Goal: Task Accomplishment & Management: Use online tool/utility

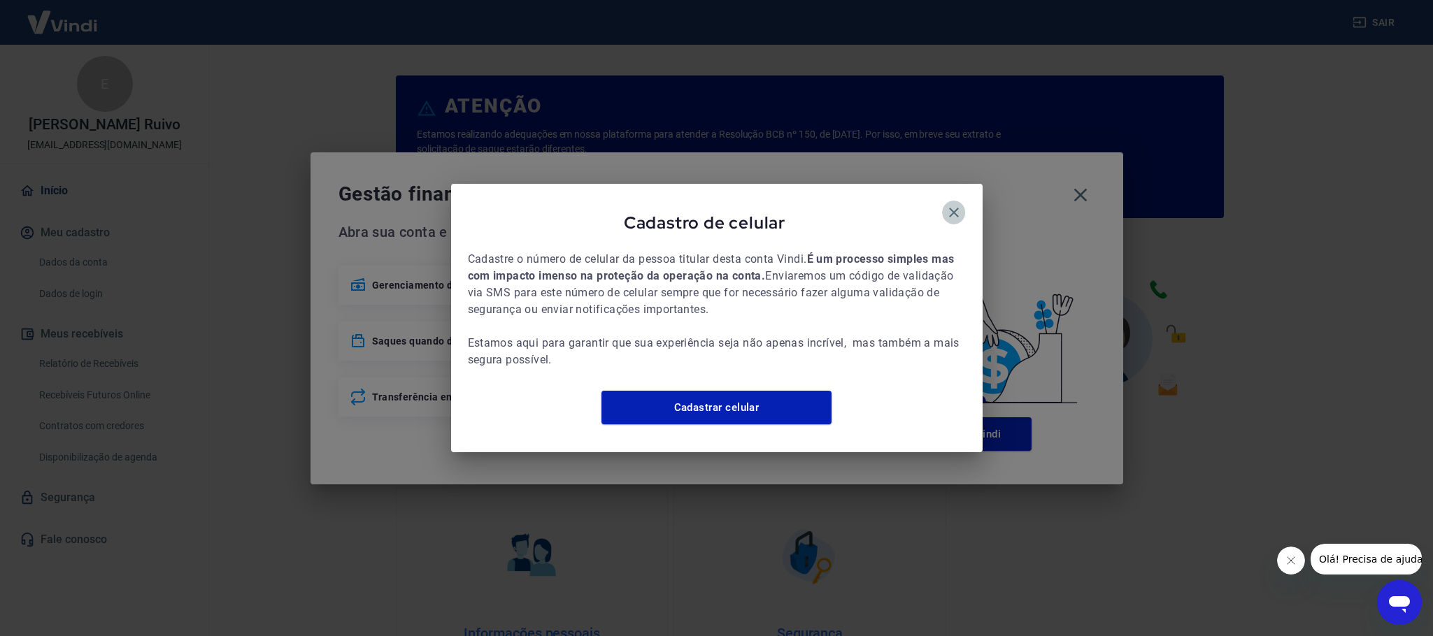
click at [951, 206] on icon "button" at bounding box center [954, 212] width 17 height 17
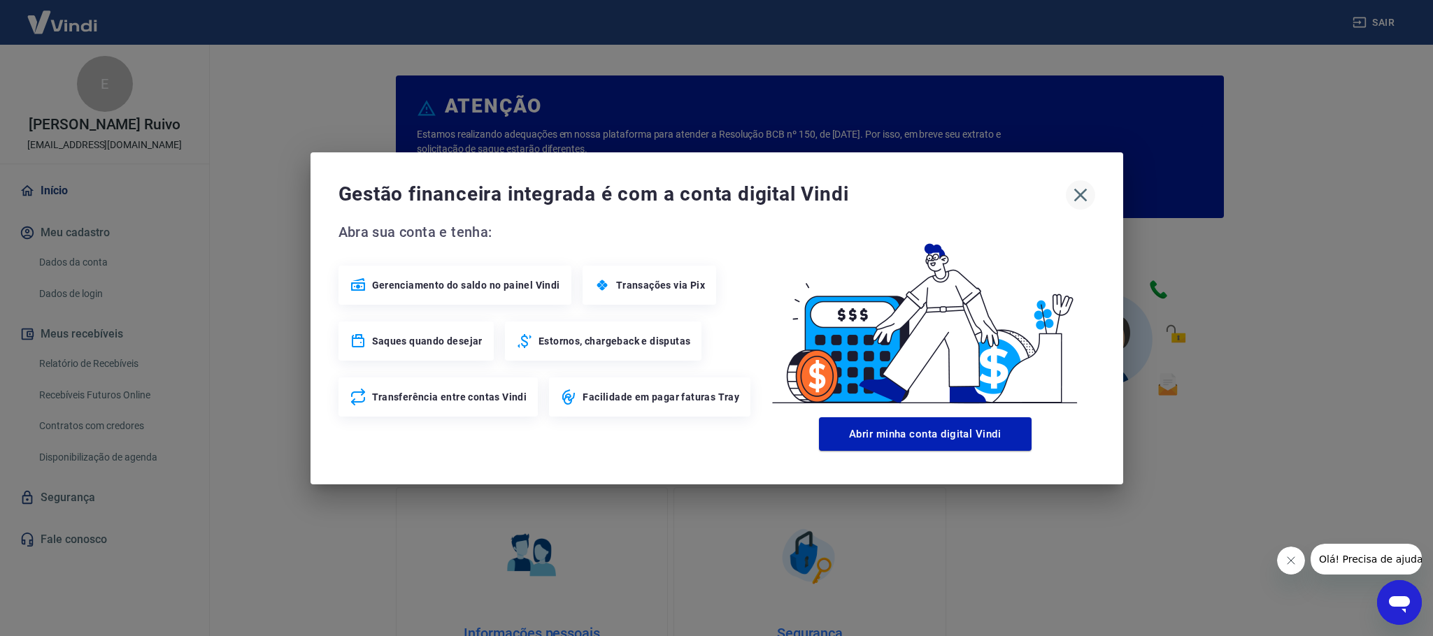
click at [1085, 198] on icon "button" at bounding box center [1080, 195] width 22 height 22
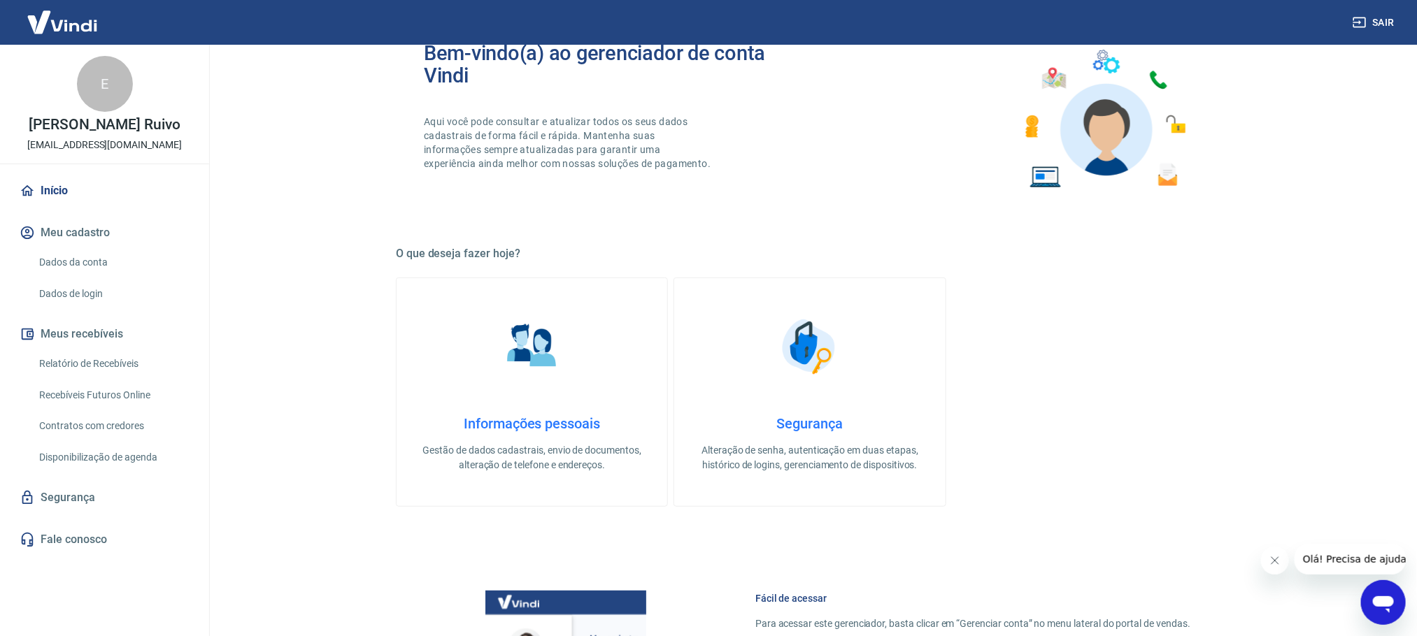
scroll to position [315, 0]
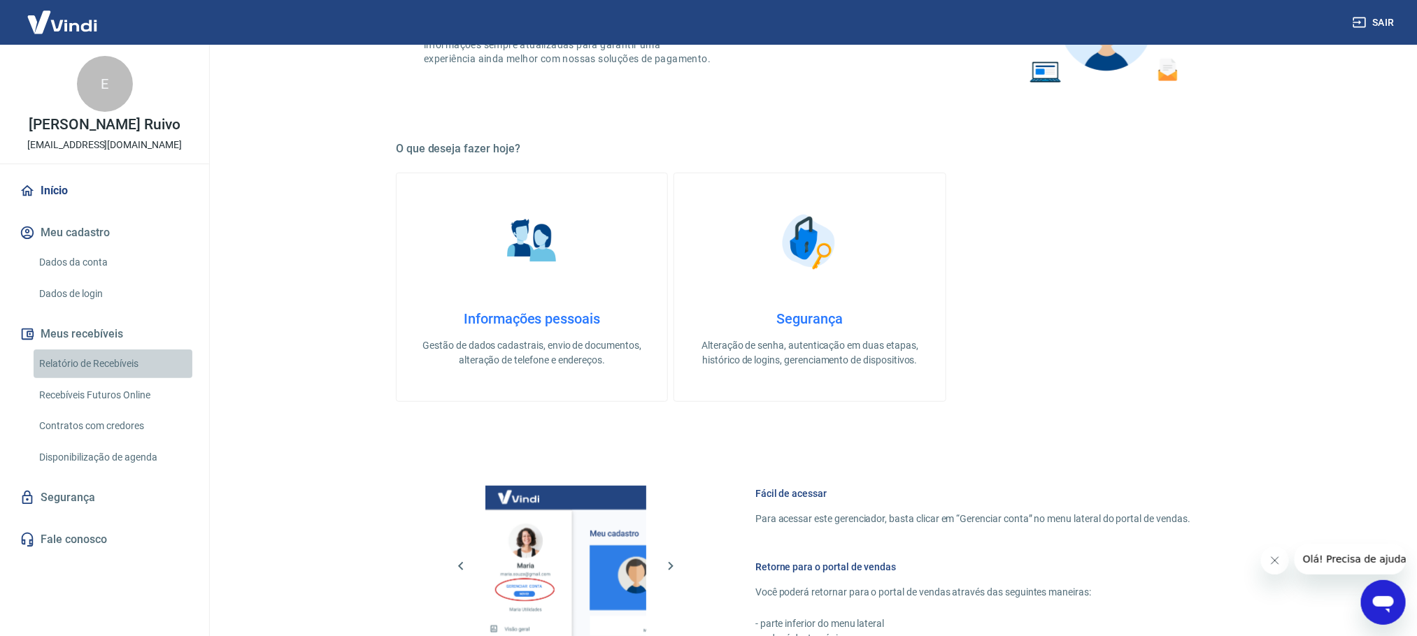
click at [80, 365] on link "Relatório de Recebíveis" at bounding box center [113, 364] width 159 height 29
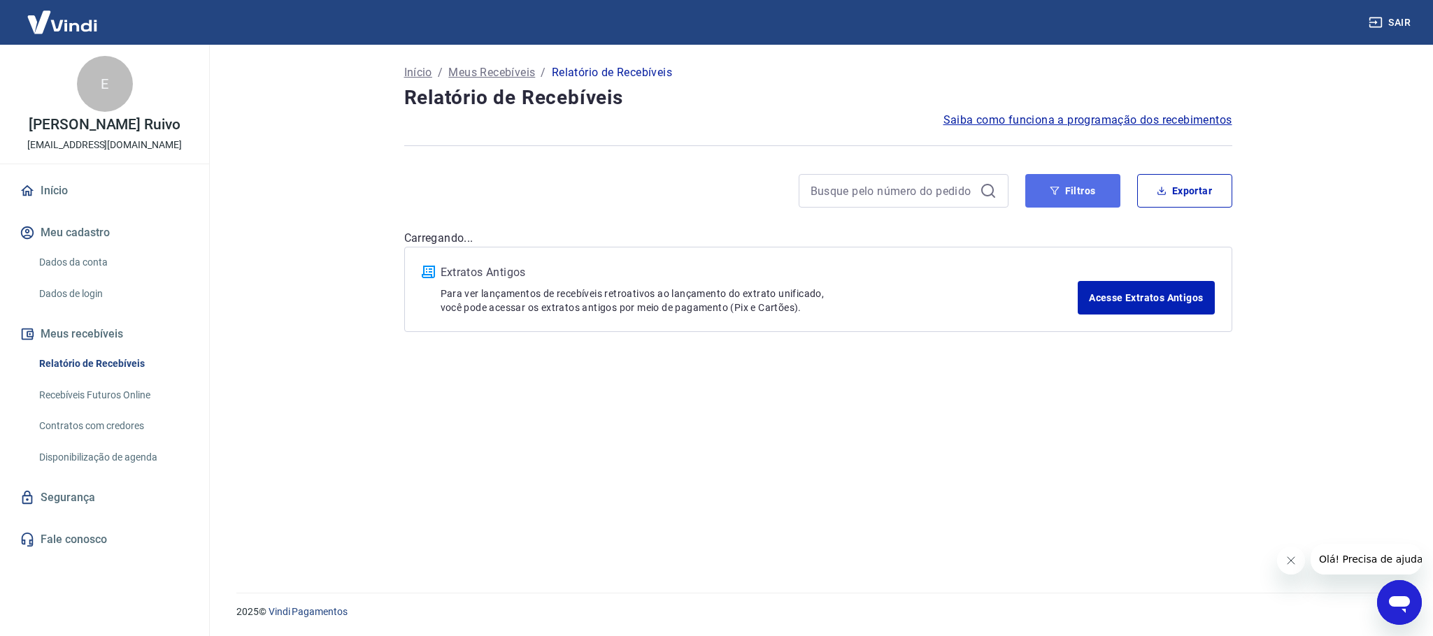
click at [1085, 199] on button "Filtros" at bounding box center [1072, 191] width 95 height 34
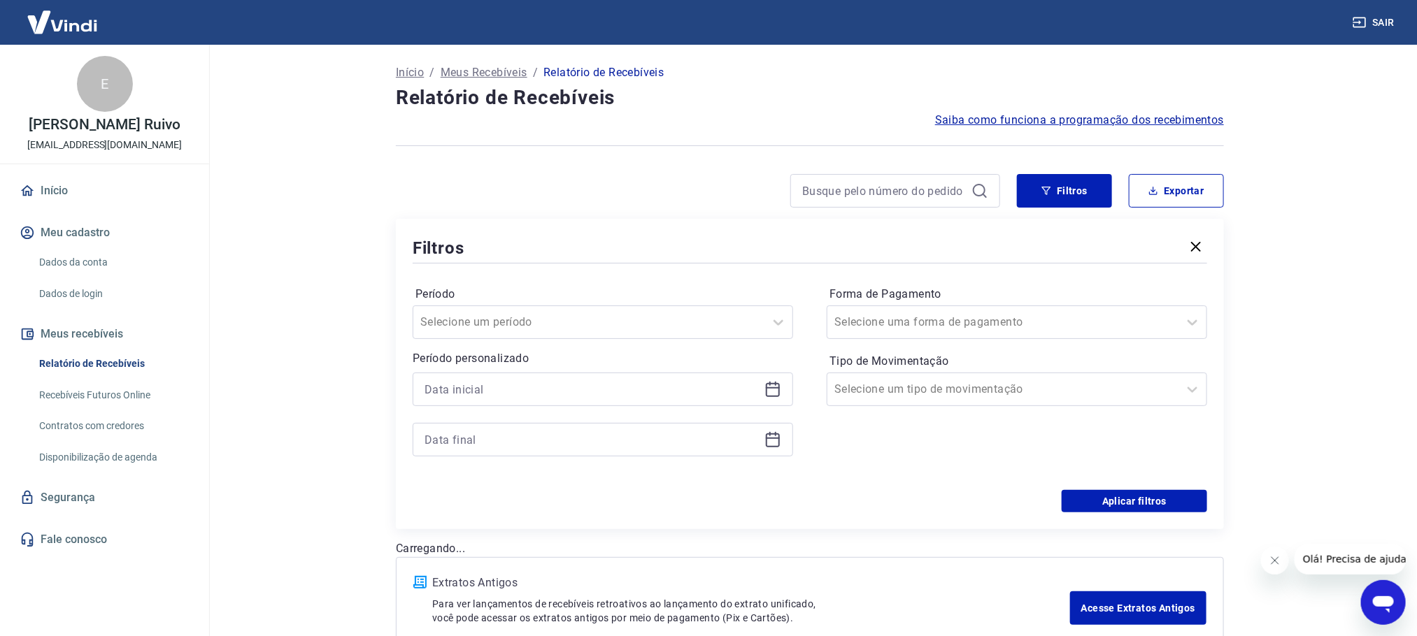
click at [499, 401] on div at bounding box center [603, 390] width 380 height 34
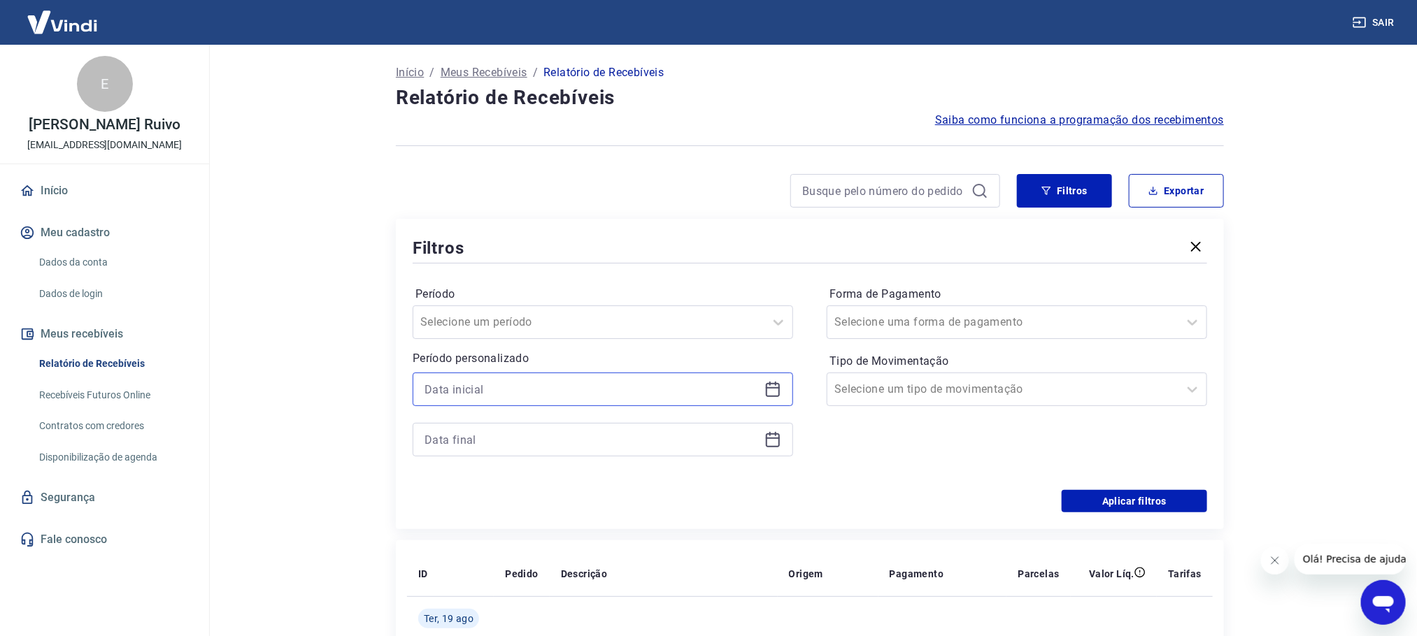
click at [498, 389] on input at bounding box center [592, 389] width 334 height 21
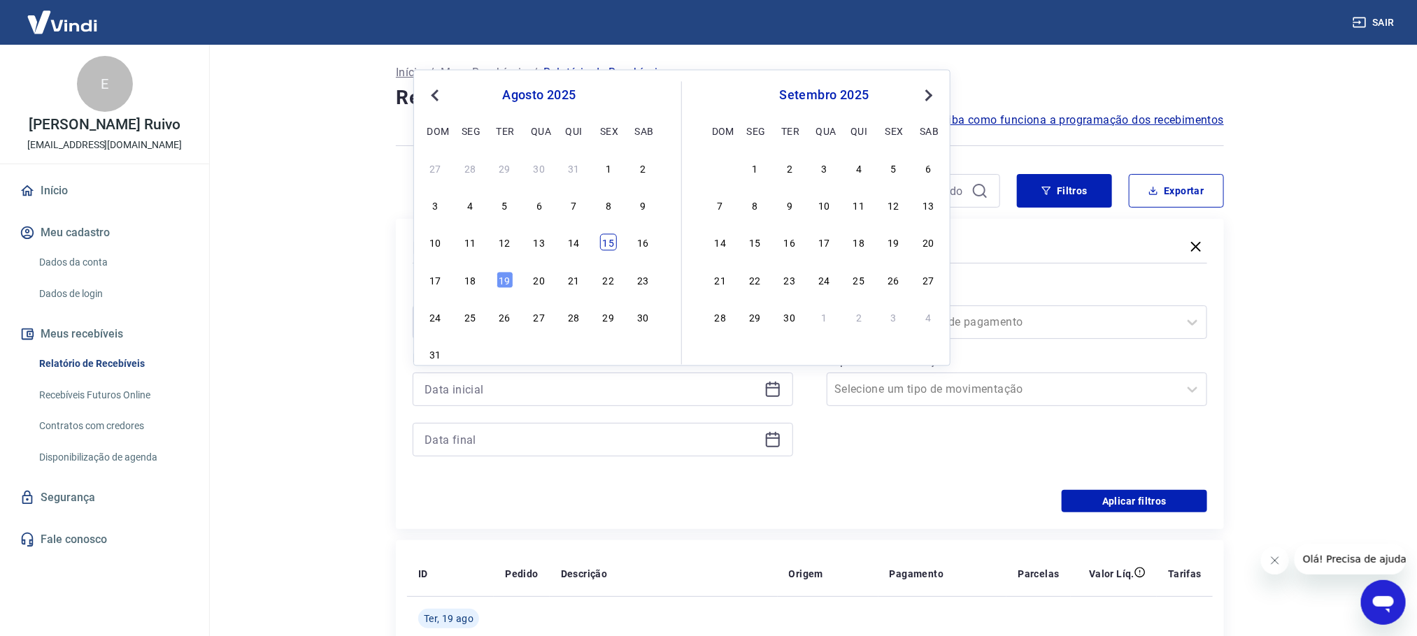
click at [604, 246] on div "15" at bounding box center [608, 242] width 17 height 17
type input "15/08/2025"
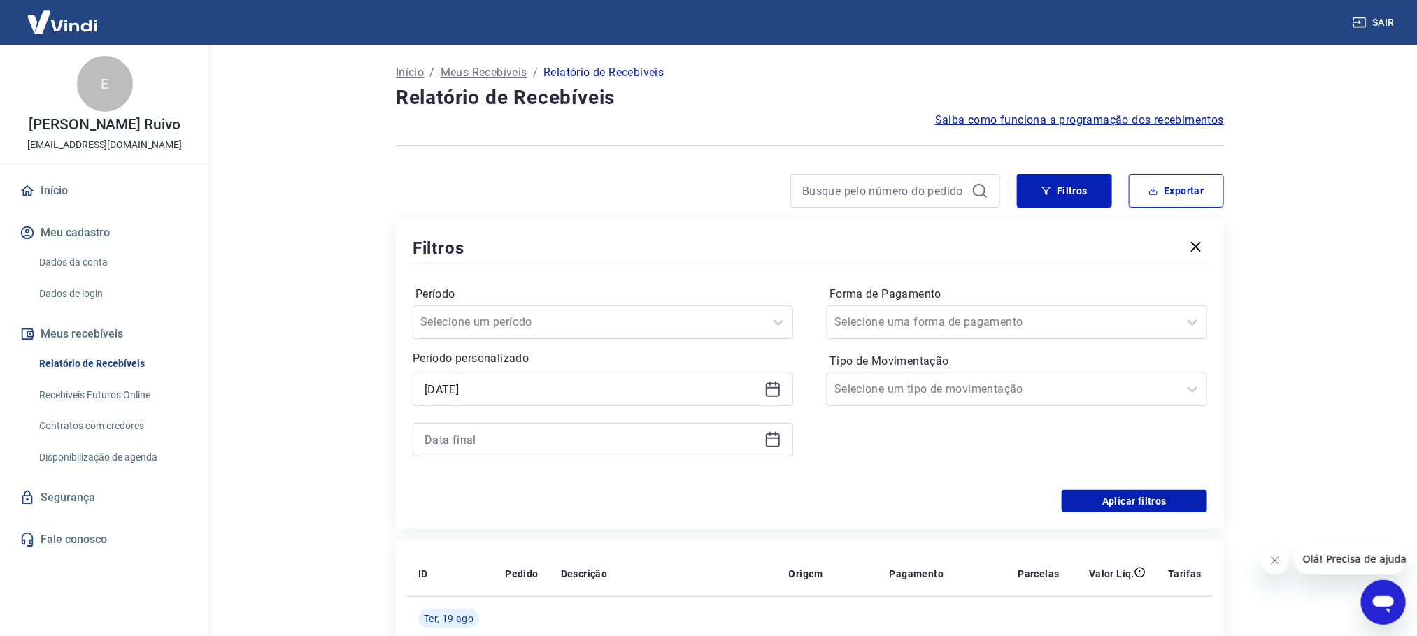
click at [776, 443] on icon at bounding box center [772, 439] width 17 height 17
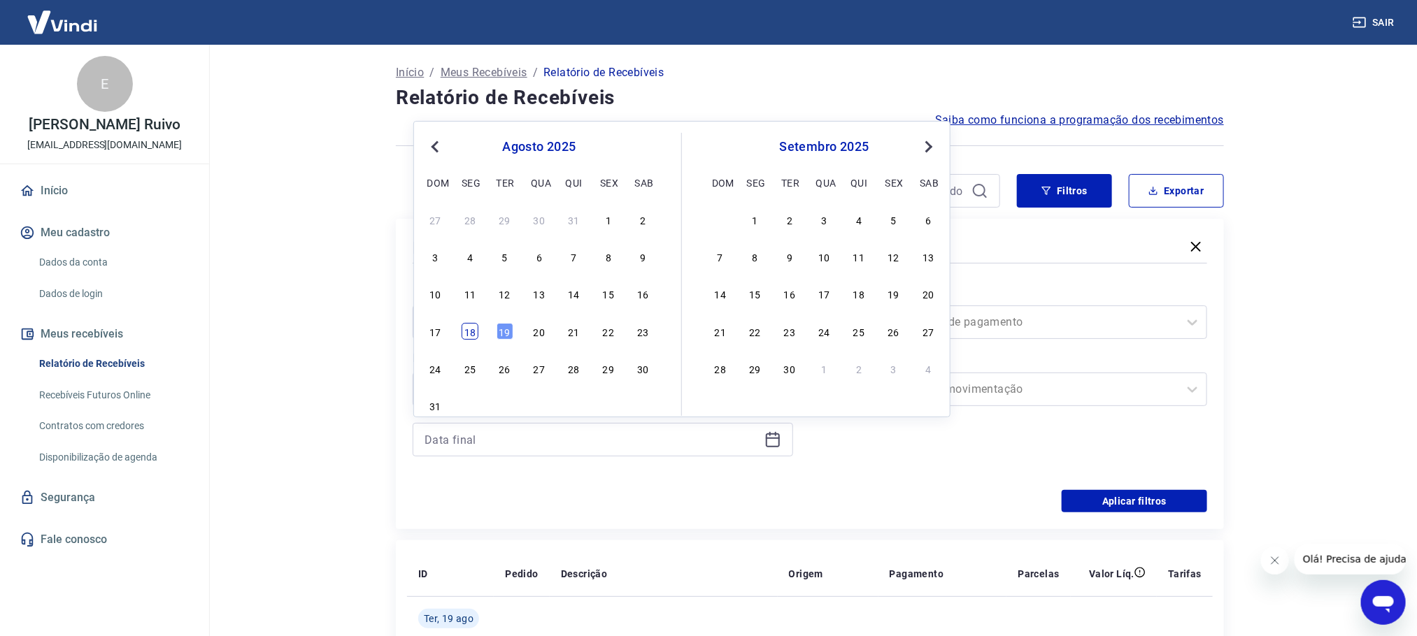
click at [470, 338] on div "18" at bounding box center [470, 331] width 17 height 17
type input "18/08/2025"
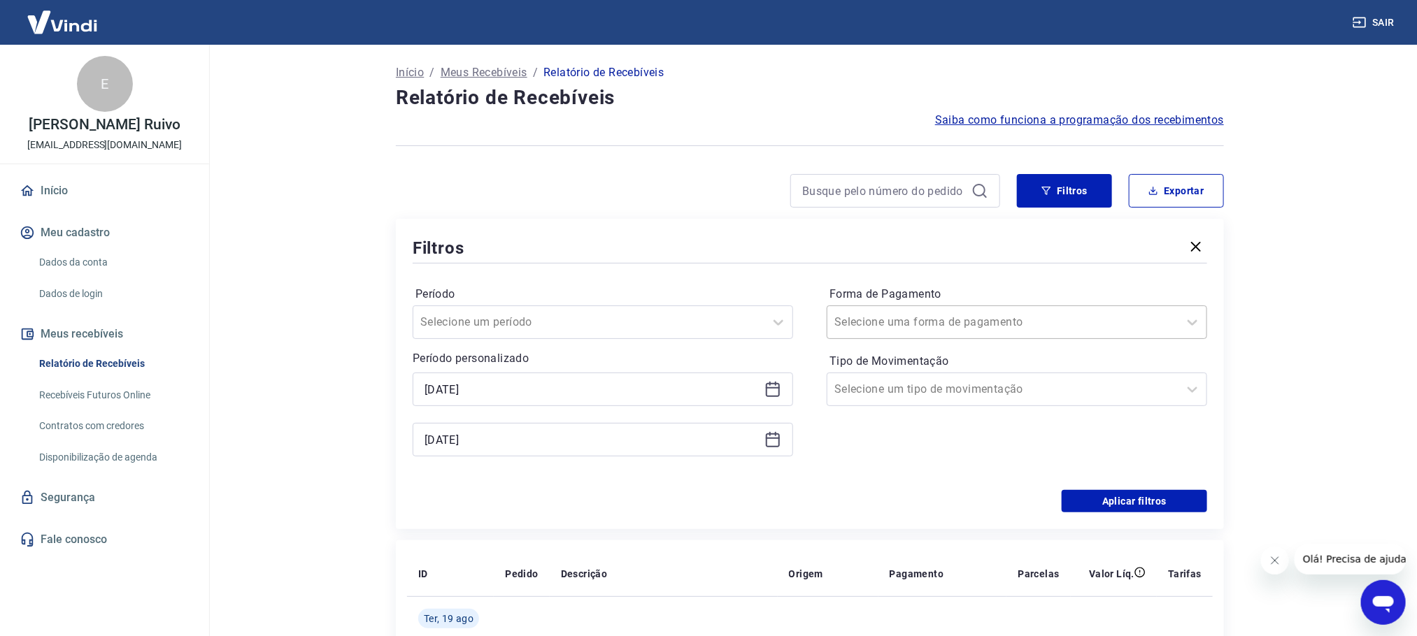
click at [888, 313] on div at bounding box center [1002, 323] width 337 height 20
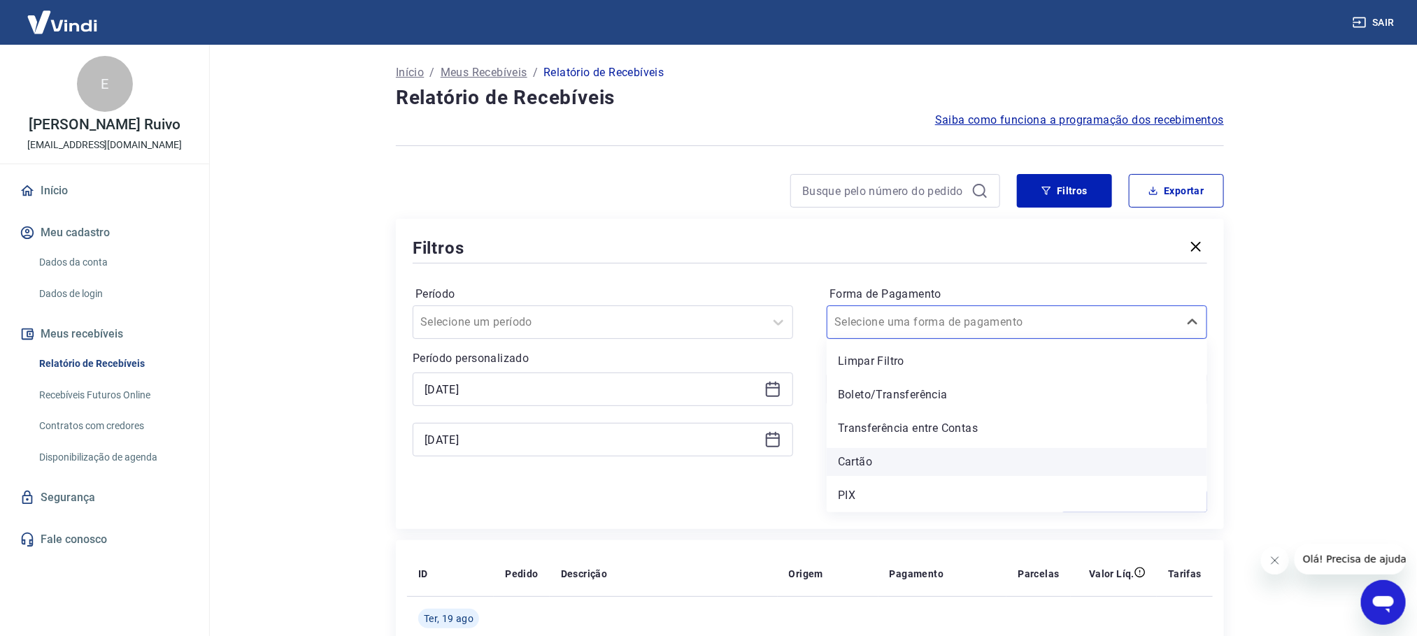
click at [843, 462] on div "Cartão" at bounding box center [1017, 462] width 380 height 28
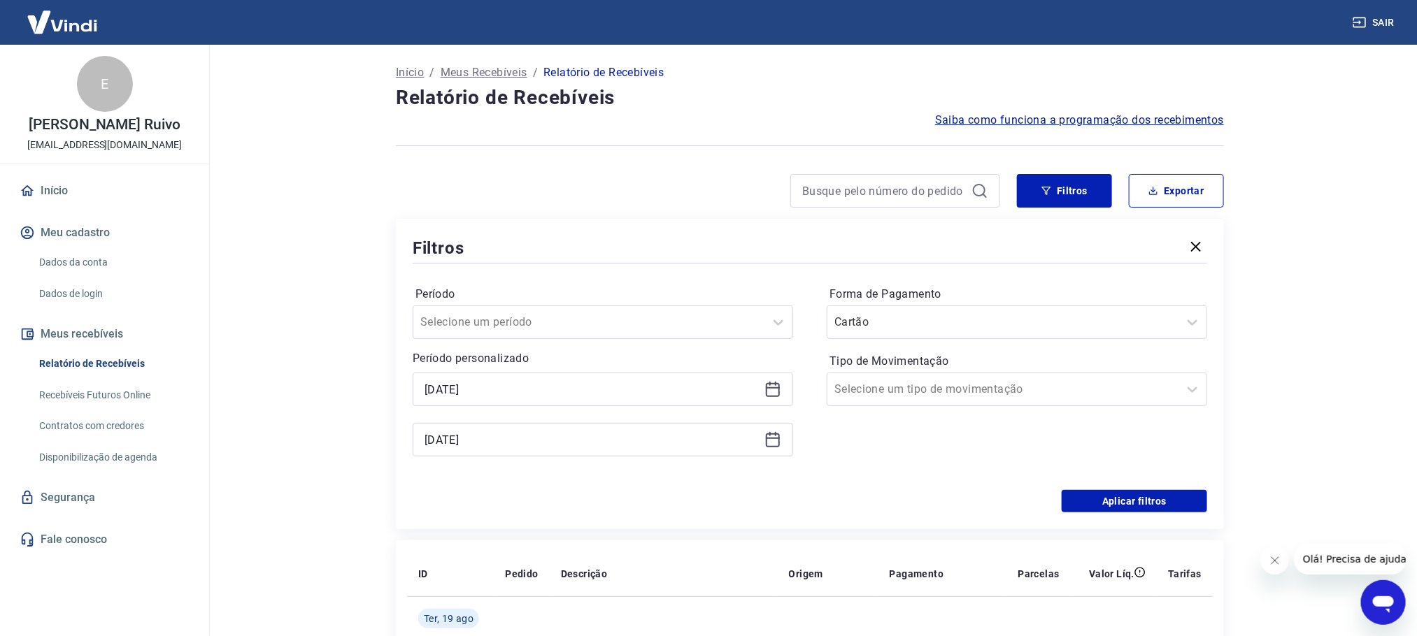
click at [842, 459] on div "Forma de Pagamento Cartão Tipo de Movimentação Selecione um tipo de movimentação" at bounding box center [1017, 378] width 380 height 190
click at [852, 319] on input "Forma de Pagamento" at bounding box center [904, 322] width 141 height 17
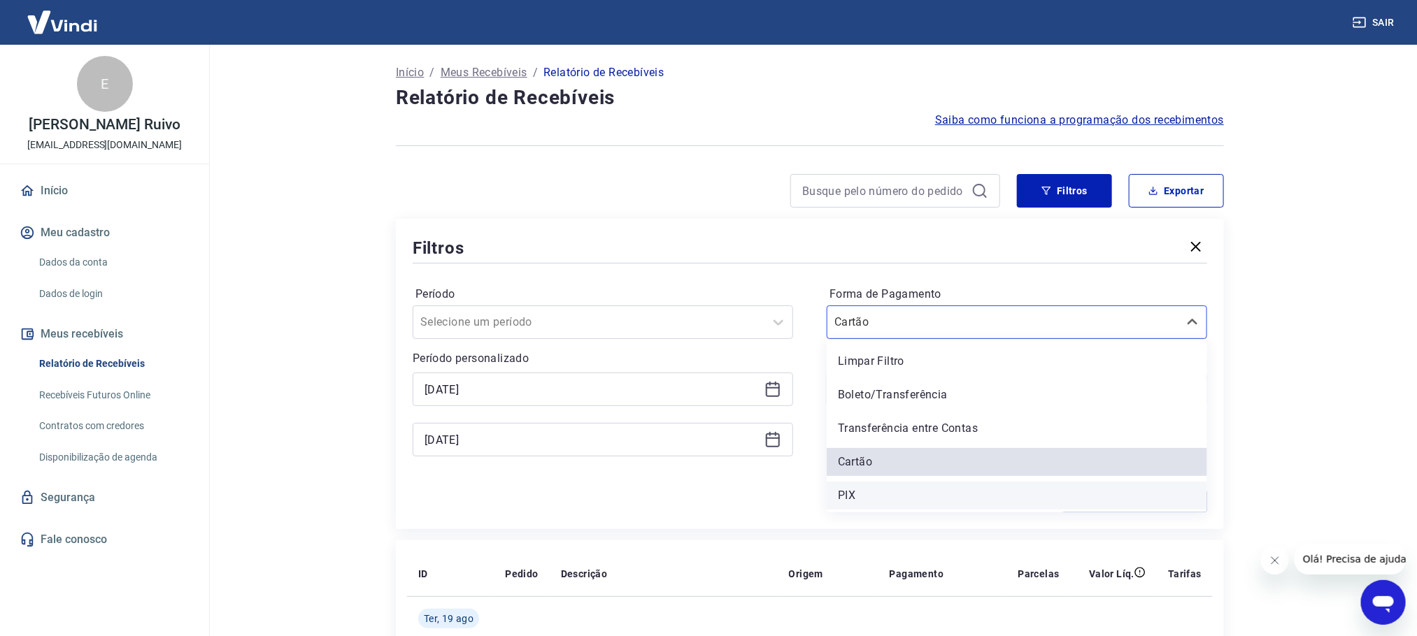
click at [864, 498] on div "PIX" at bounding box center [1017, 496] width 380 height 28
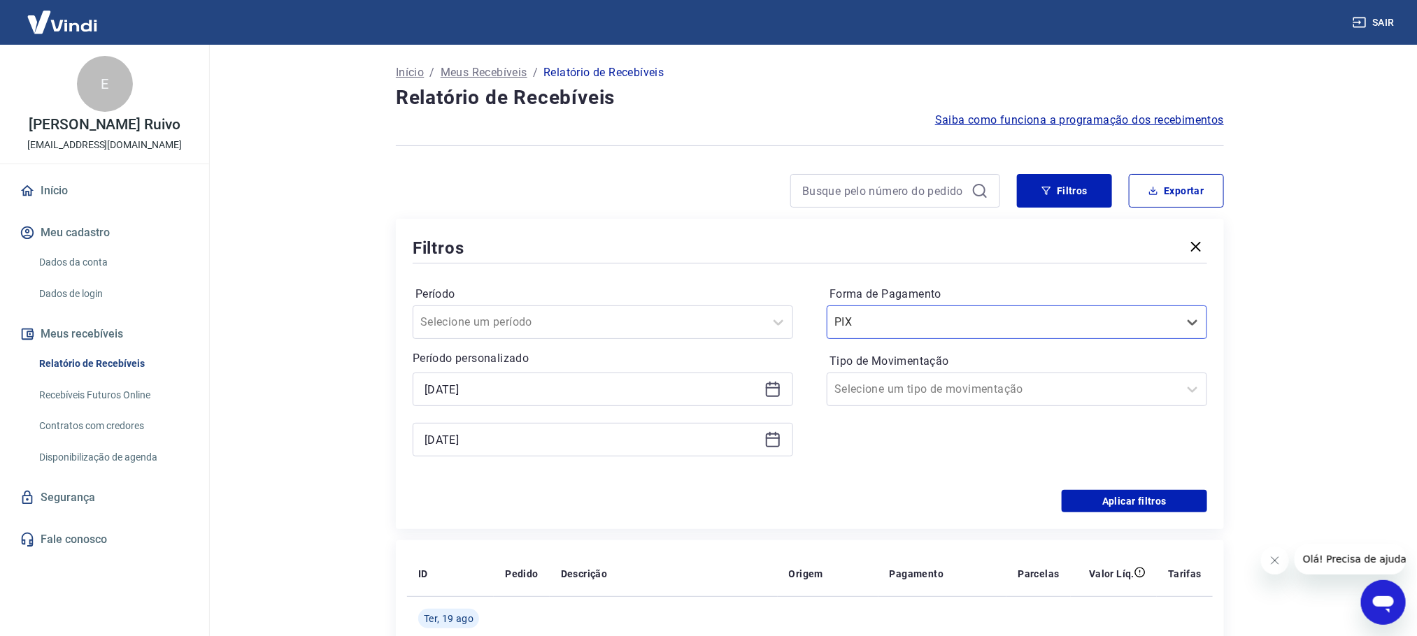
click at [1140, 490] on div "Período Selecione um período Período personalizado Selected date: sexta-feira, …" at bounding box center [810, 378] width 794 height 224
click at [1135, 501] on button "Aplicar filtros" at bounding box center [1134, 501] width 145 height 22
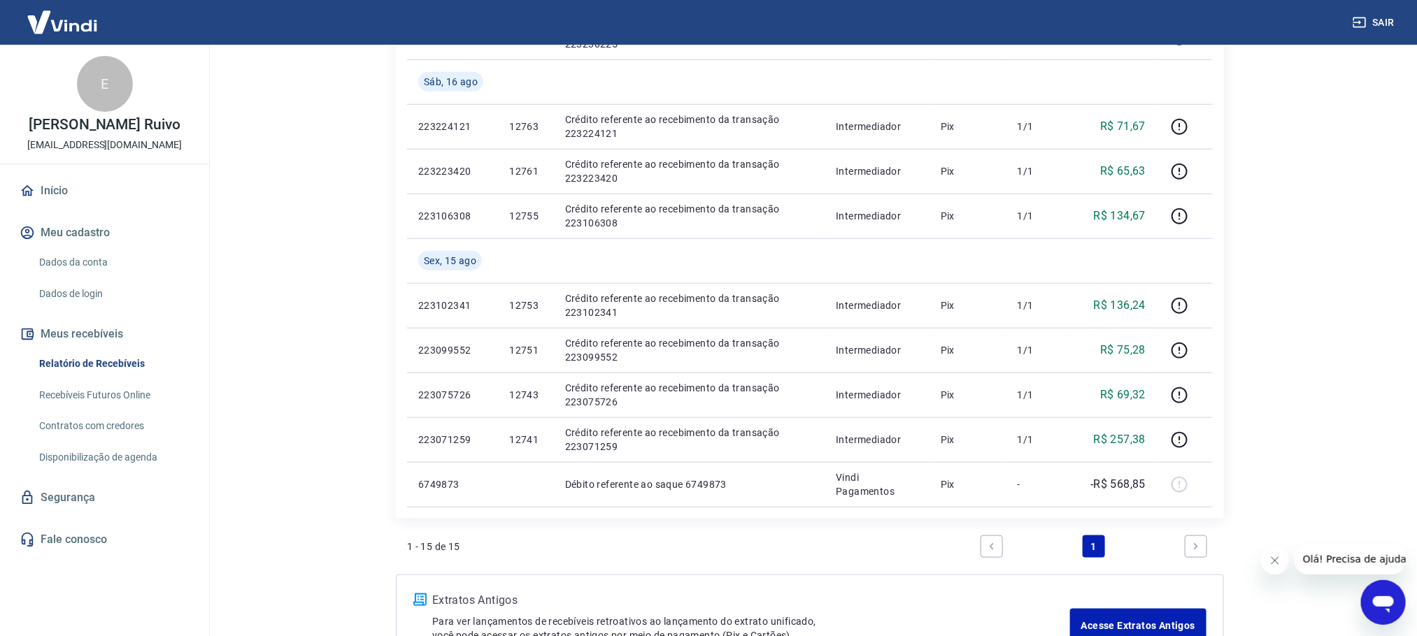
scroll to position [731, 0]
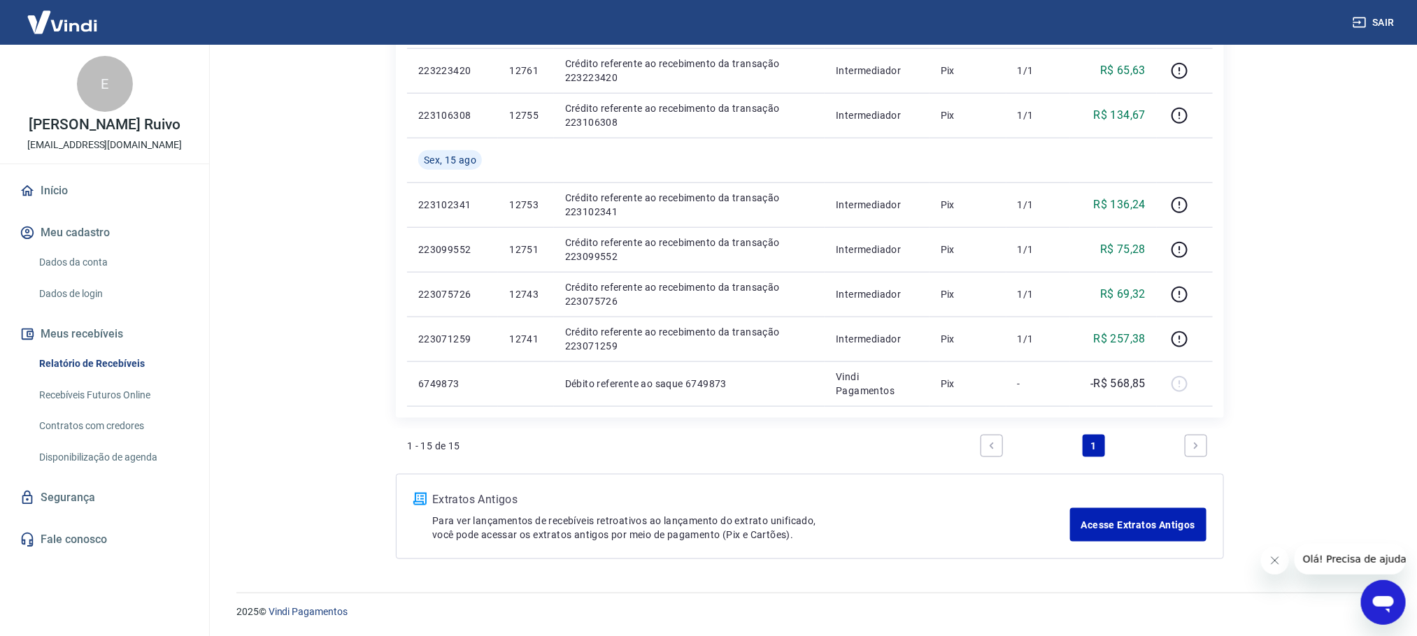
click at [1197, 445] on icon "Next page" at bounding box center [1196, 446] width 4 height 6
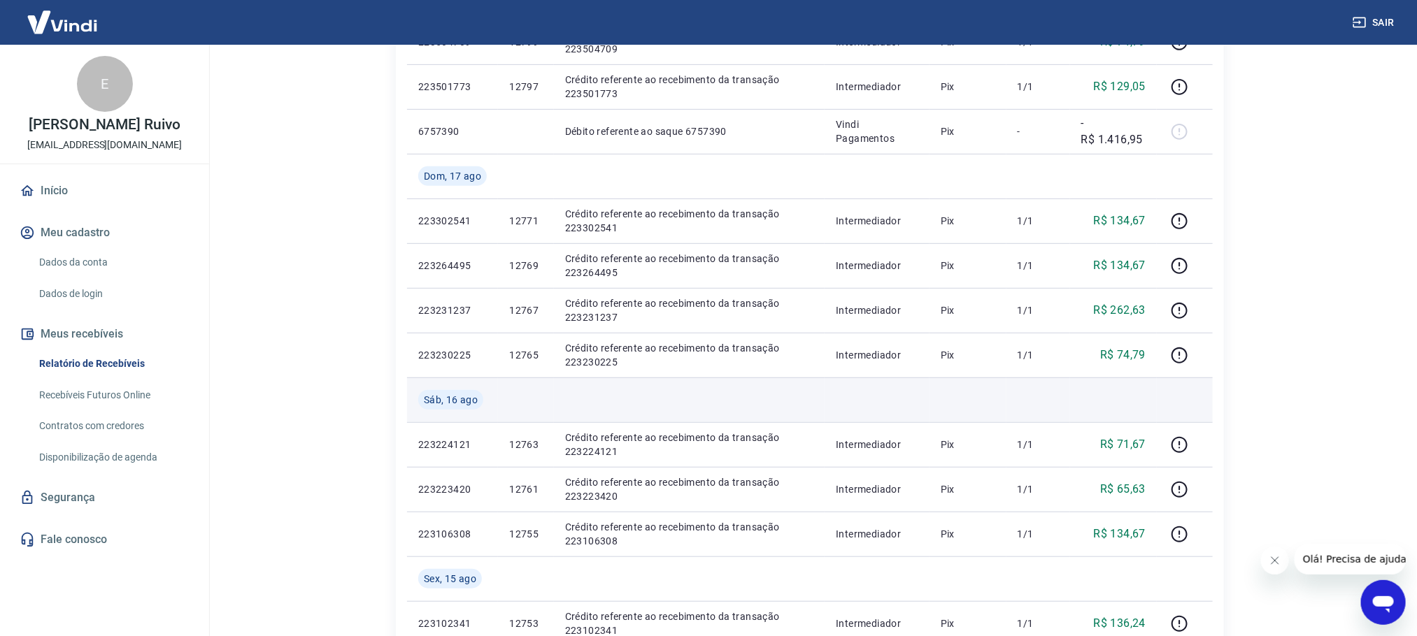
scroll to position [0, 0]
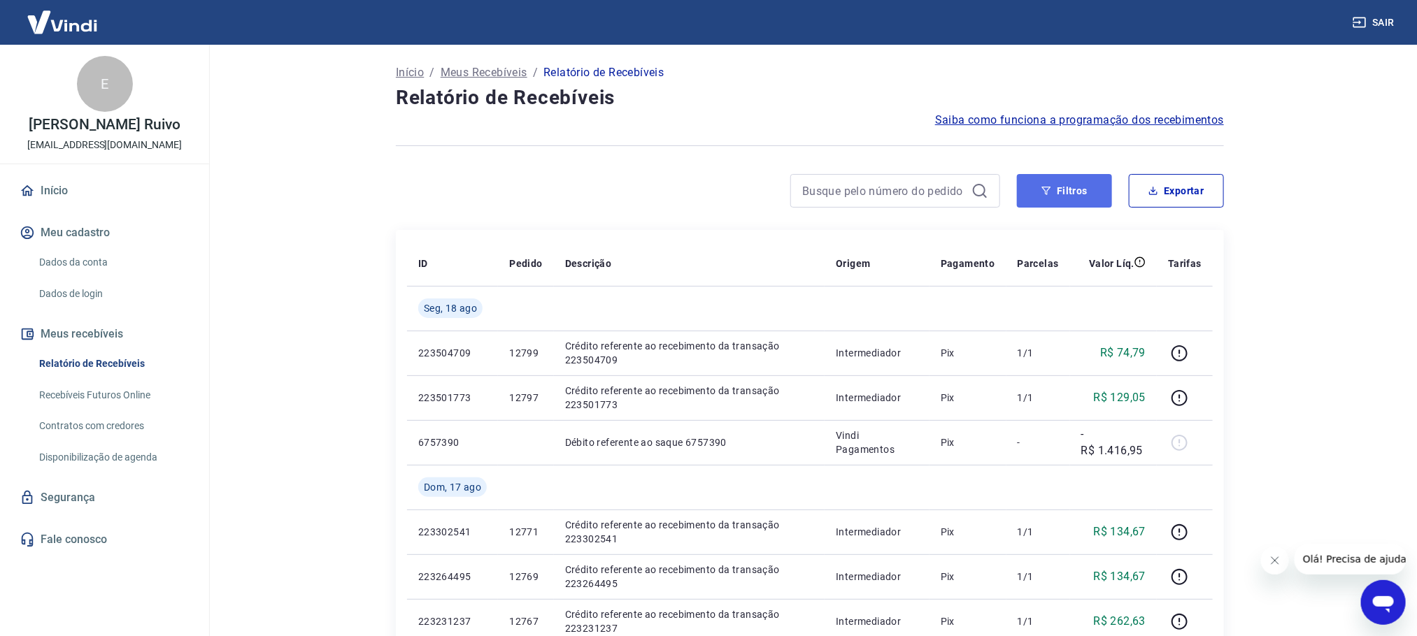
click at [1070, 180] on button "Filtros" at bounding box center [1064, 191] width 95 height 34
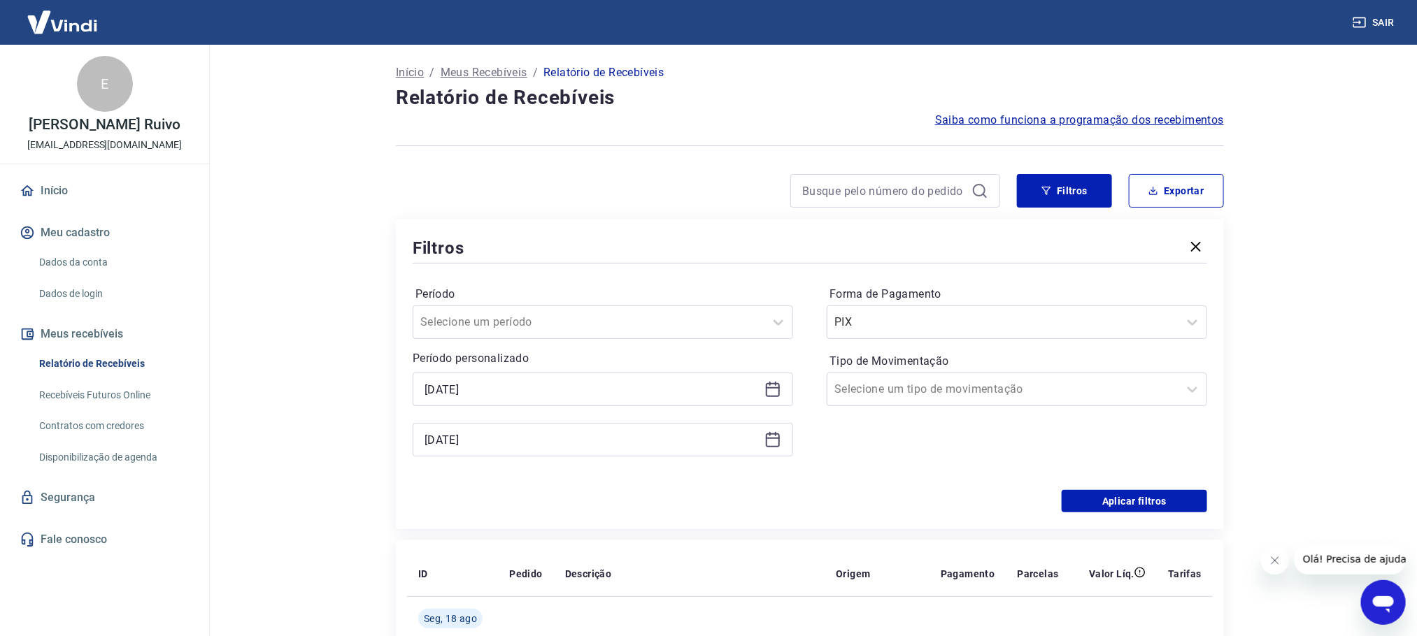
click at [777, 388] on icon at bounding box center [772, 389] width 17 height 17
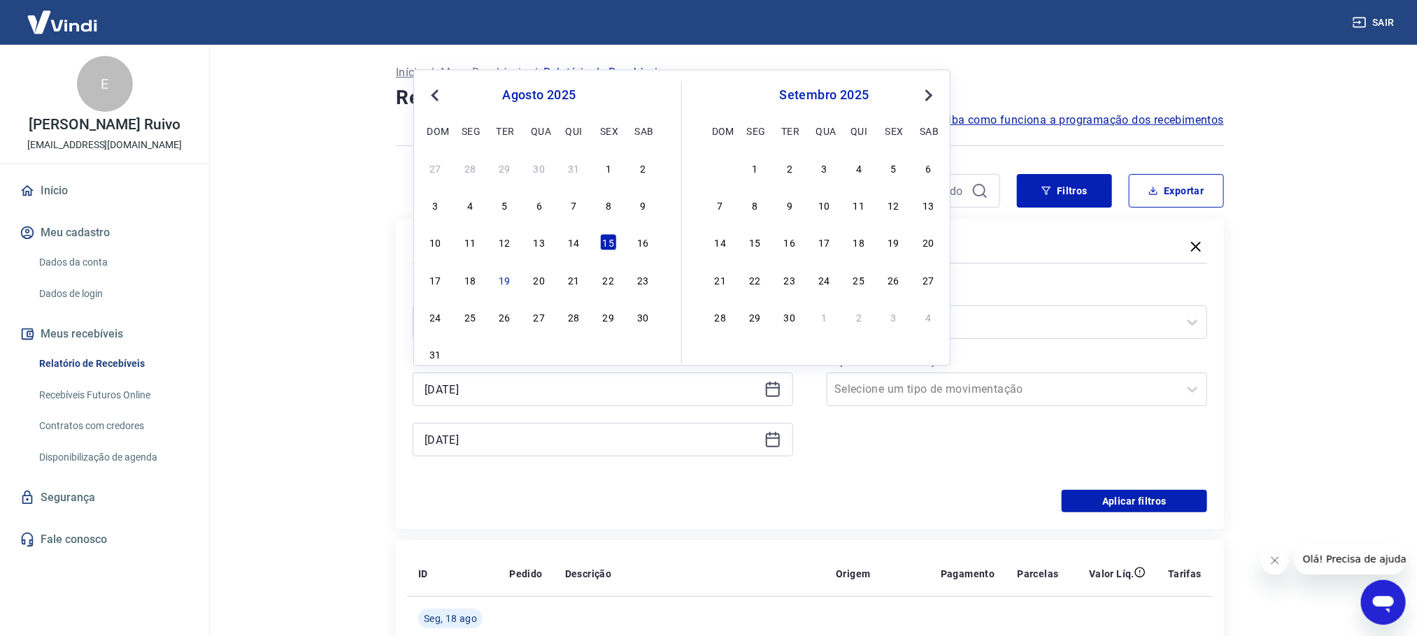
click at [583, 240] on div "10 11 12 13 14 15 16" at bounding box center [539, 242] width 228 height 20
click at [571, 242] on div "14" at bounding box center [574, 242] width 17 height 17
type input "14/08/2025"
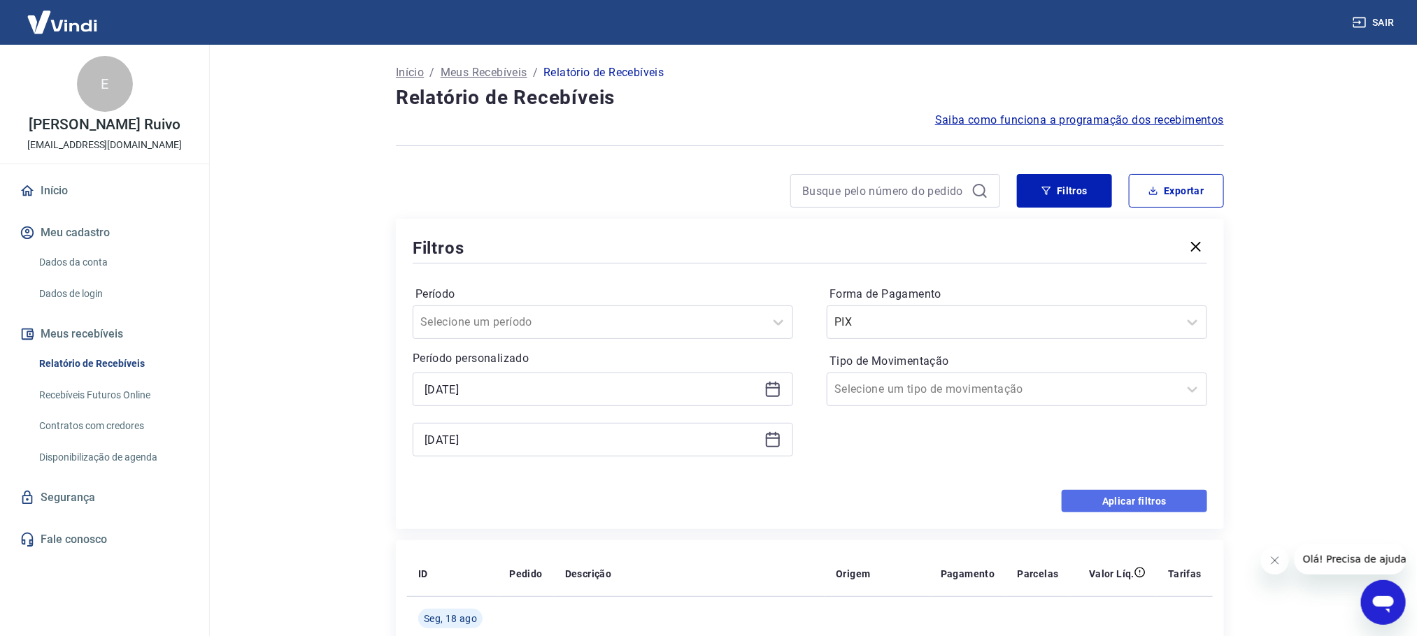
click at [1085, 500] on button "Aplicar filtros" at bounding box center [1134, 501] width 145 height 22
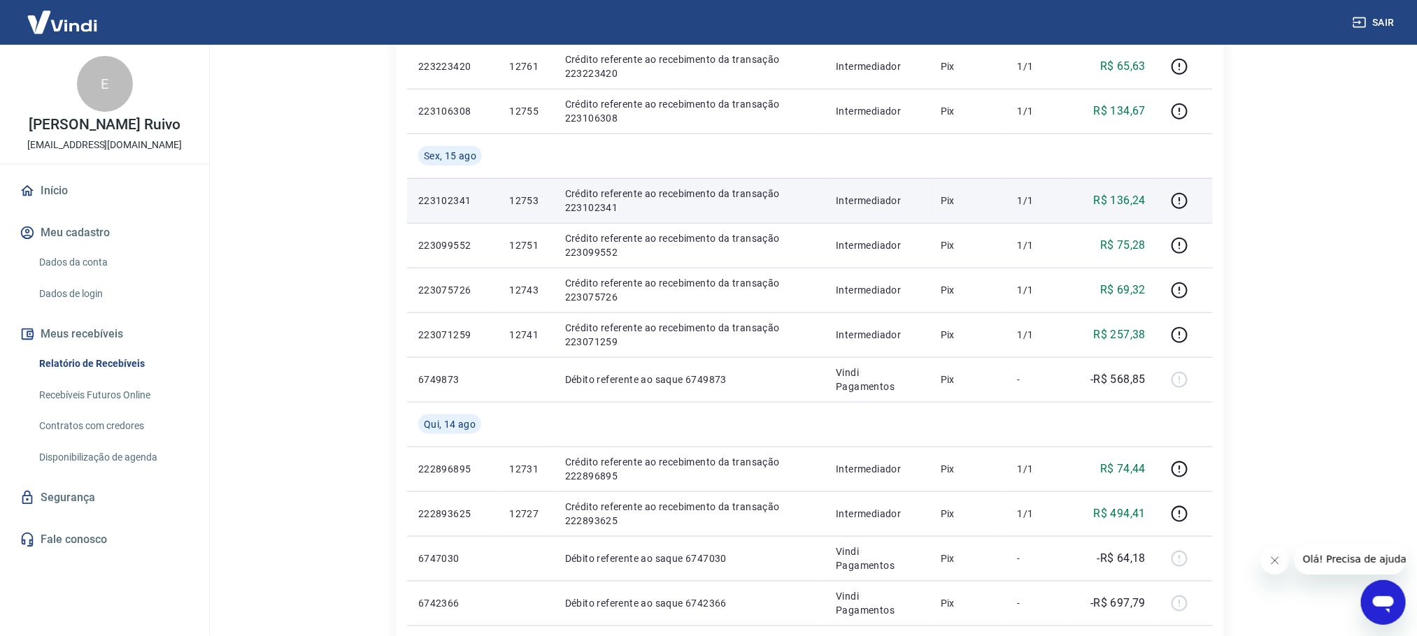
scroll to position [839, 0]
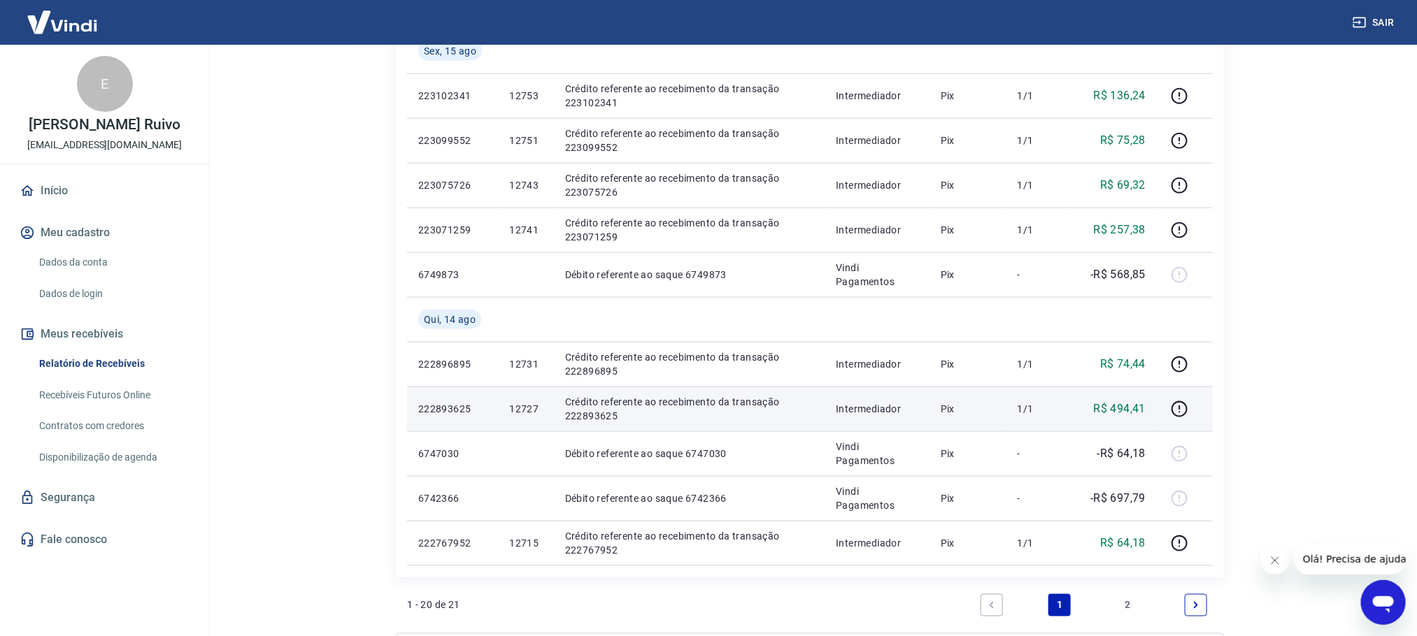
click at [525, 406] on p "12727" at bounding box center [525, 409] width 33 height 14
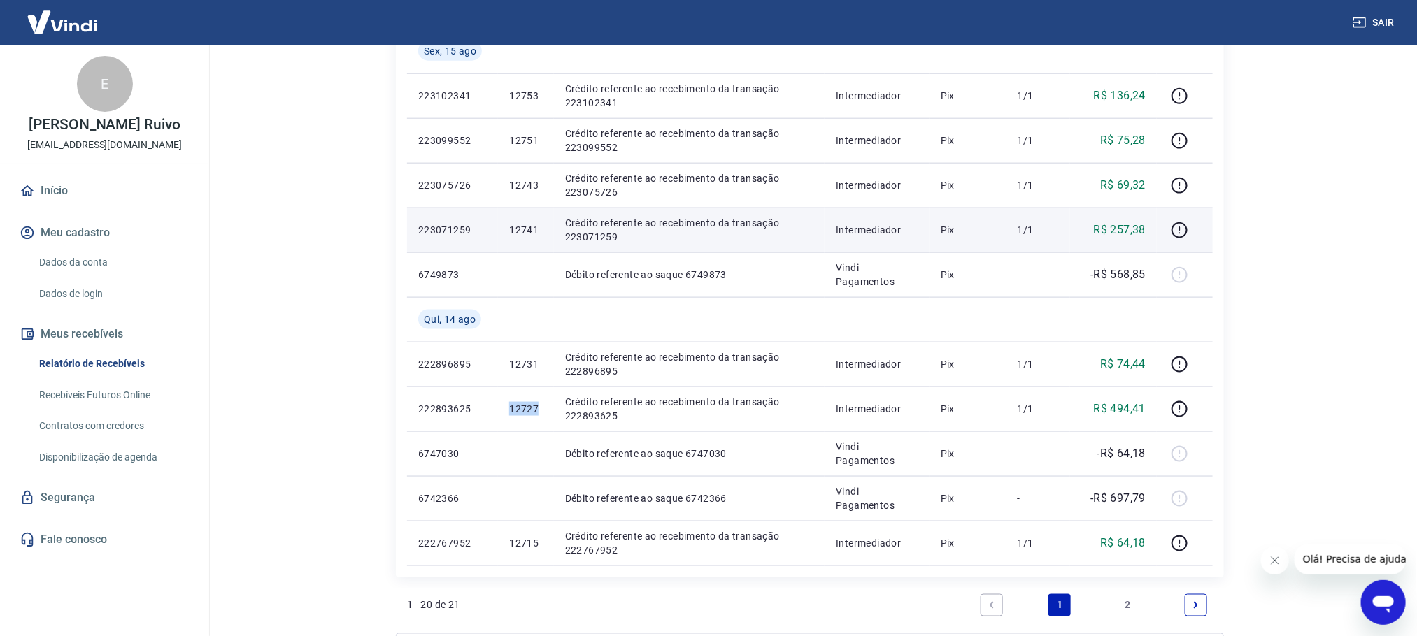
copy p "12727"
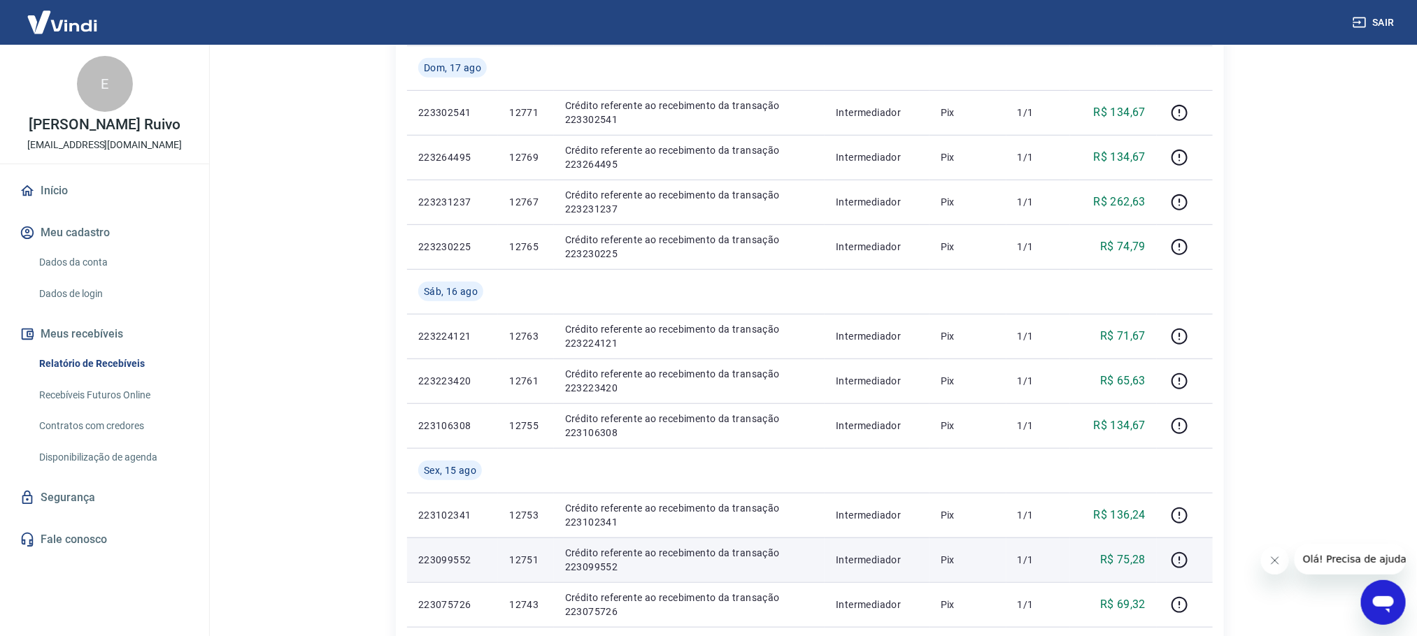
scroll to position [629, 0]
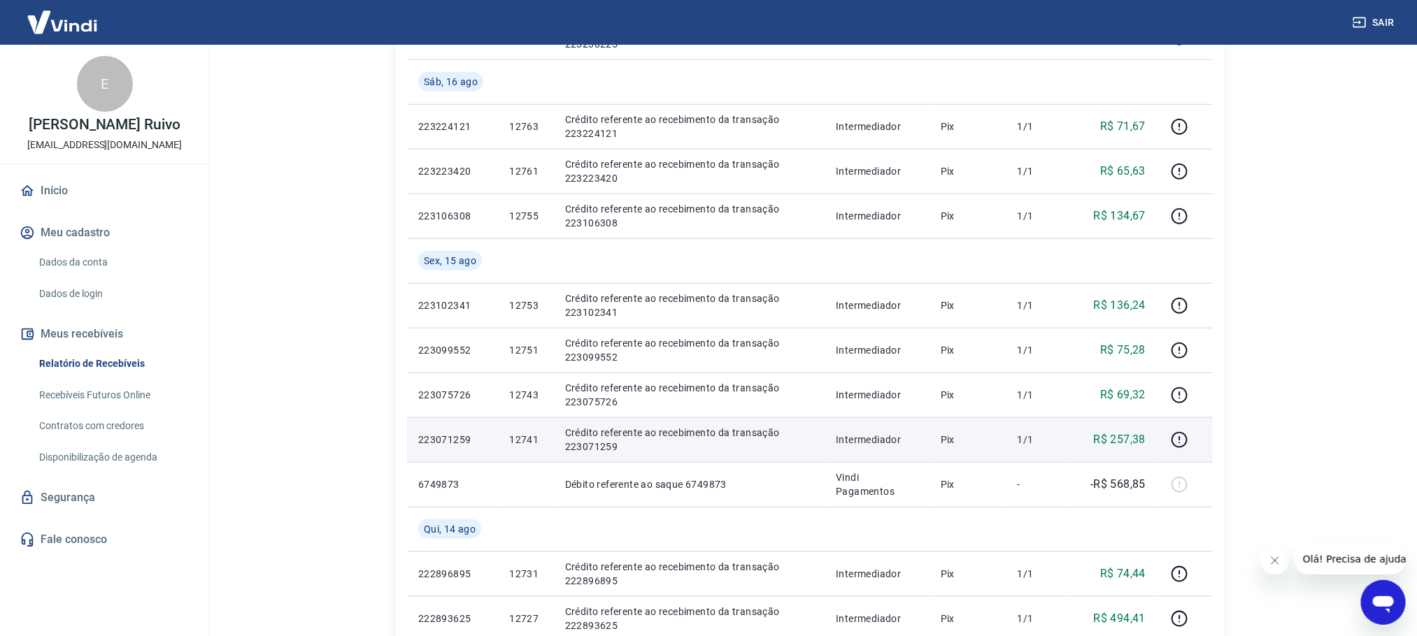
click at [527, 432] on td "12741" at bounding box center [525, 440] width 55 height 45
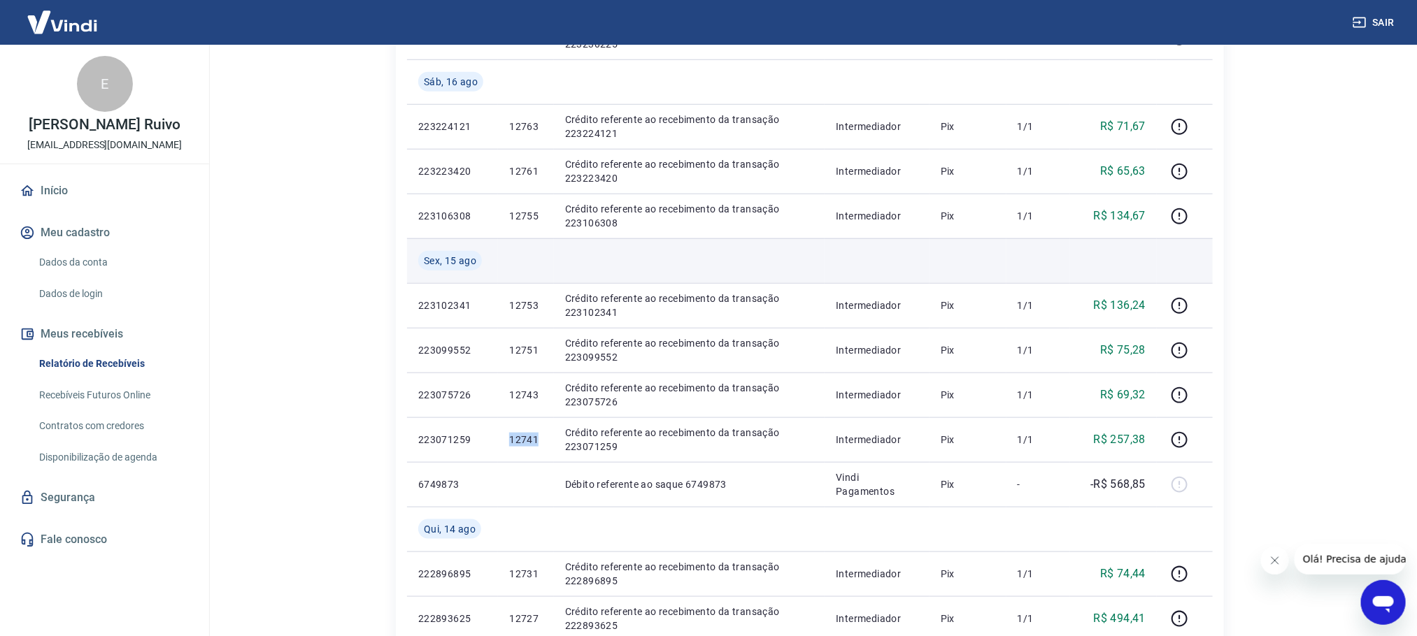
copy p "12741"
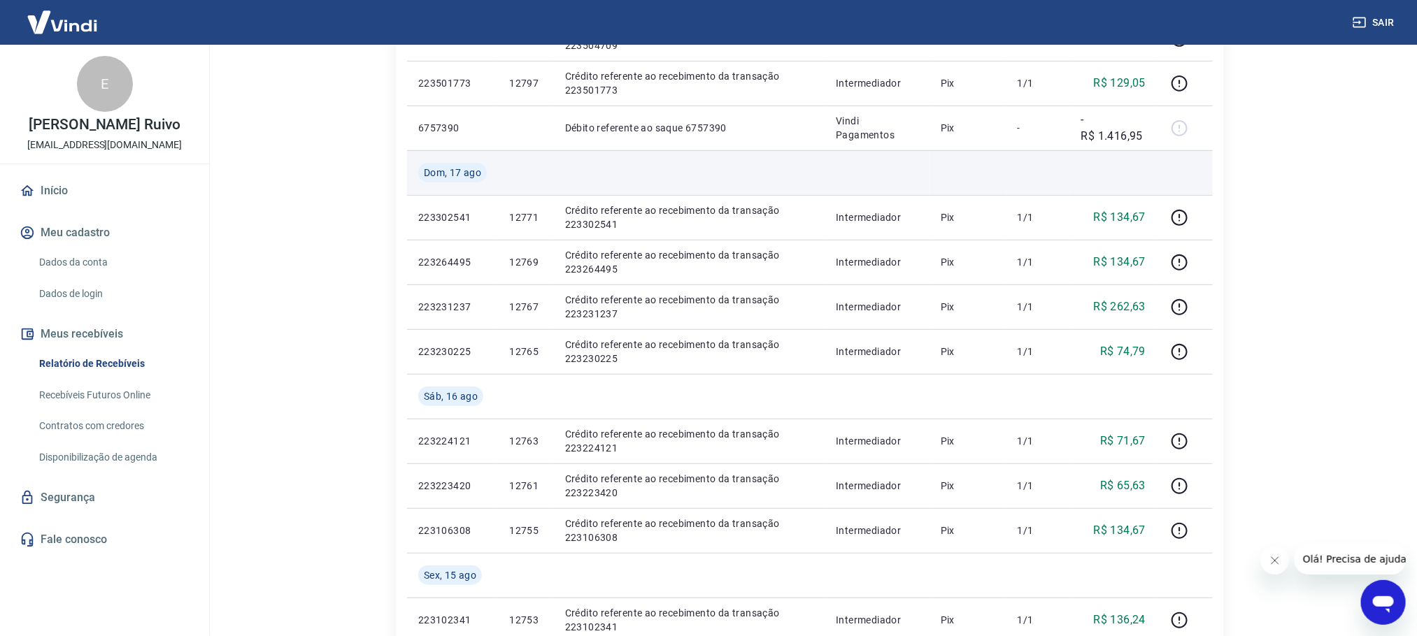
scroll to position [0, 0]
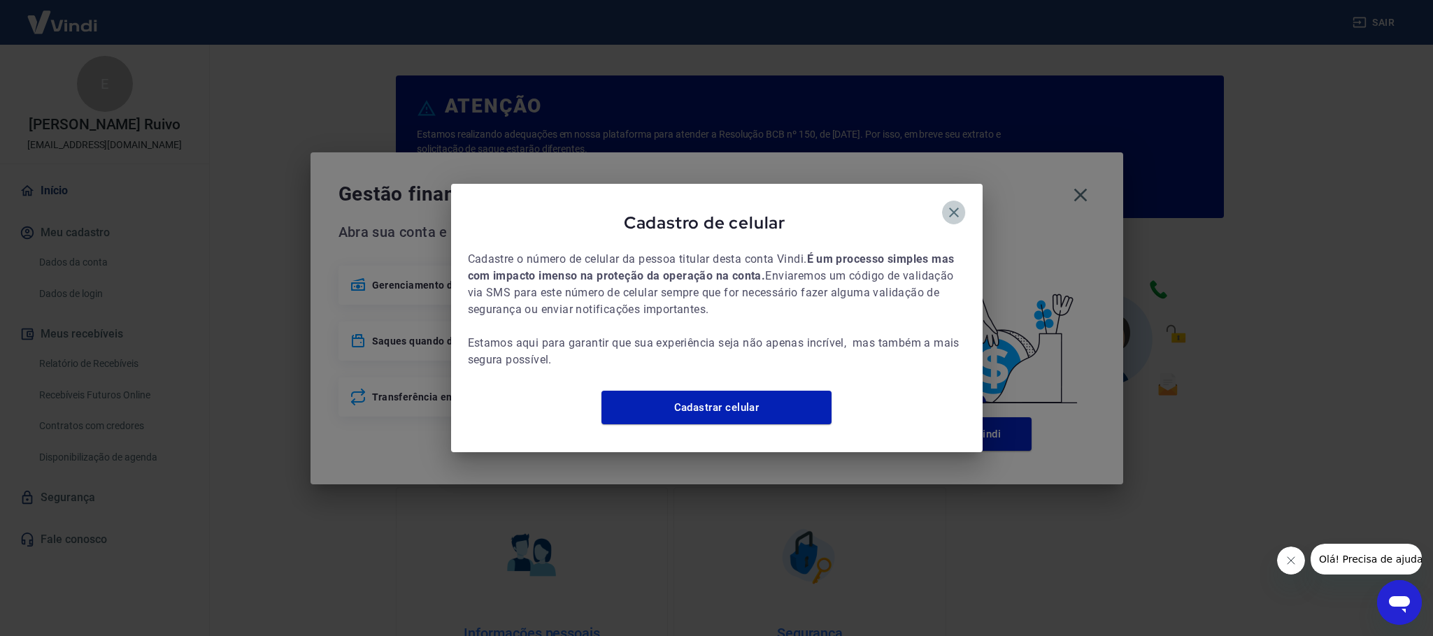
click at [957, 201] on button "button" at bounding box center [954, 213] width 24 height 24
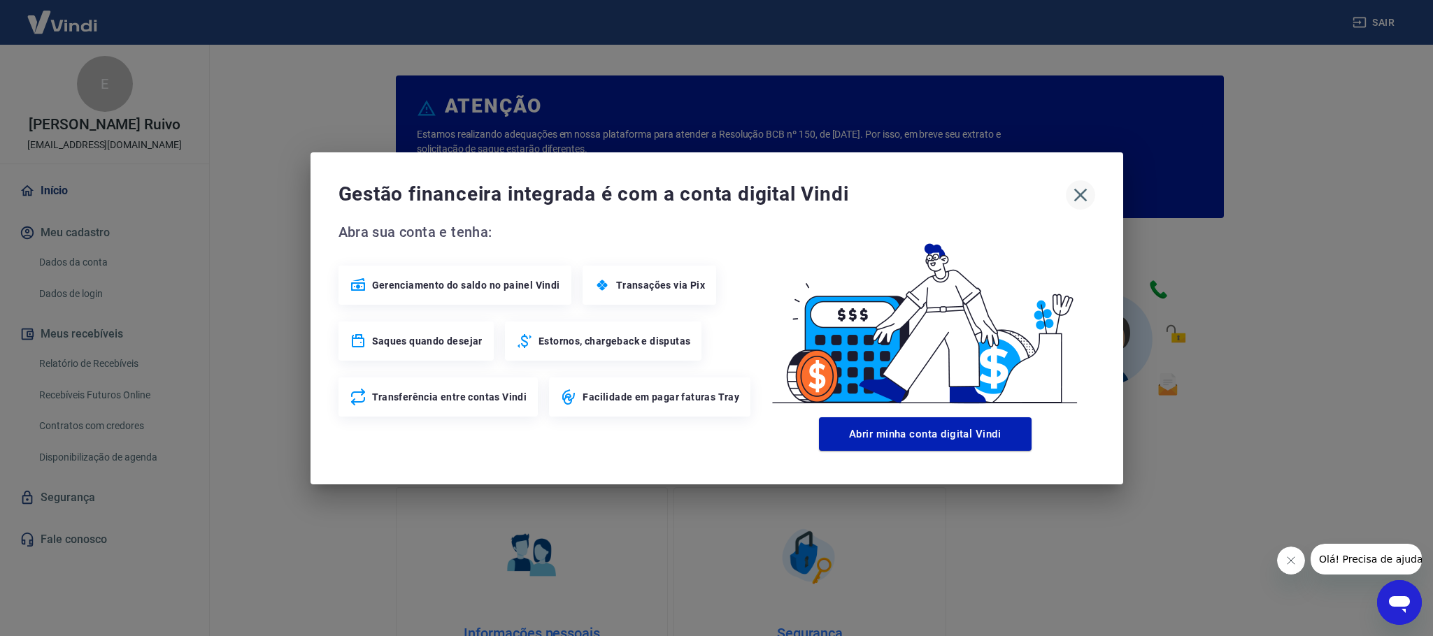
click at [1068, 192] on button "button" at bounding box center [1080, 194] width 29 height 29
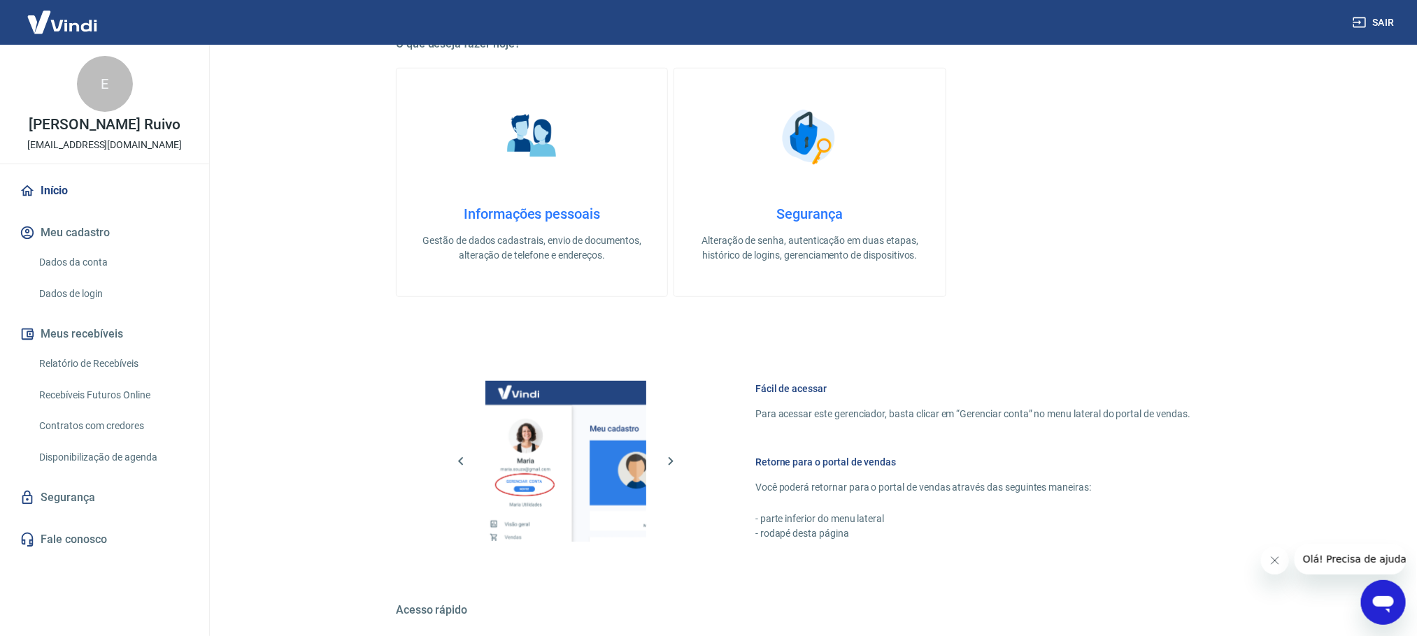
scroll to position [600, 0]
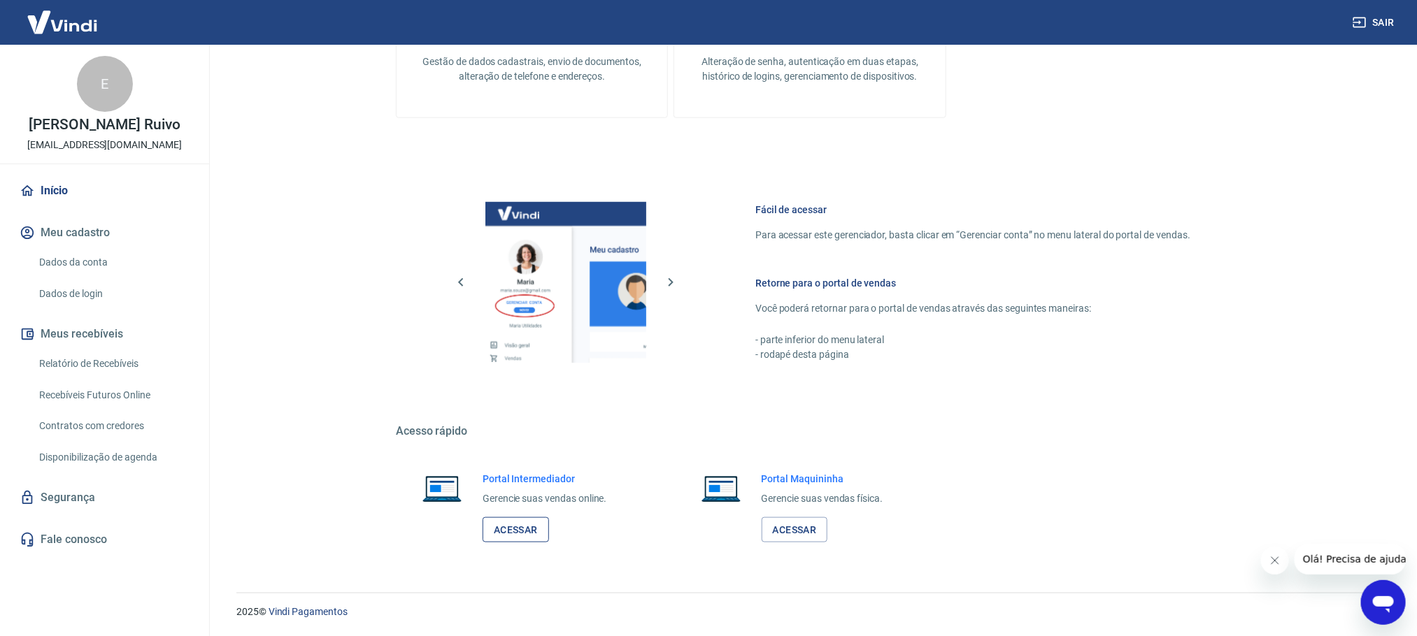
click at [542, 537] on link "Acessar" at bounding box center [516, 531] width 66 height 26
